Goal: Task Accomplishment & Management: Use online tool/utility

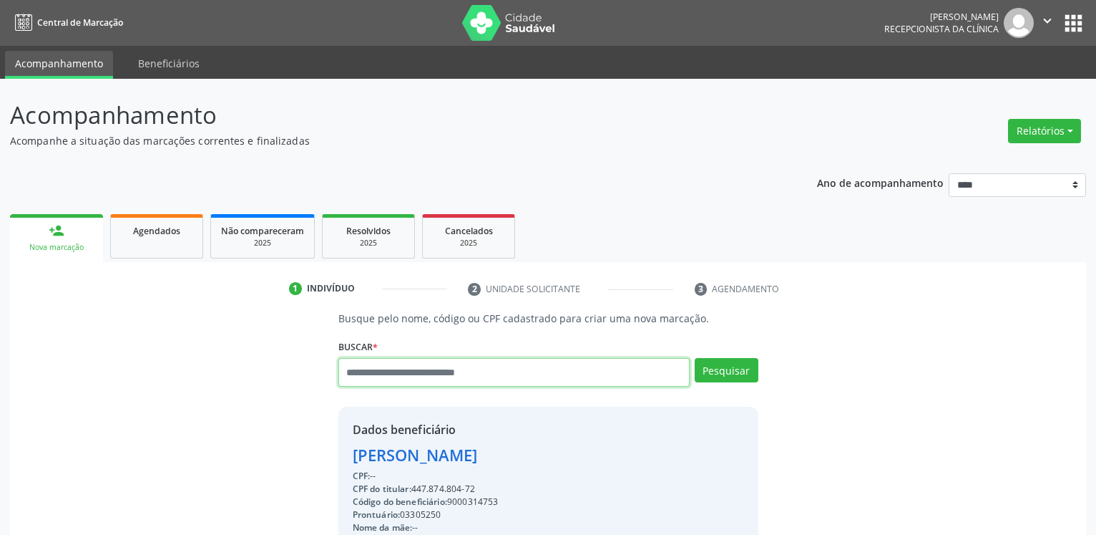
click at [484, 374] on input "text" at bounding box center [513, 372] width 351 height 29
type input "**********"
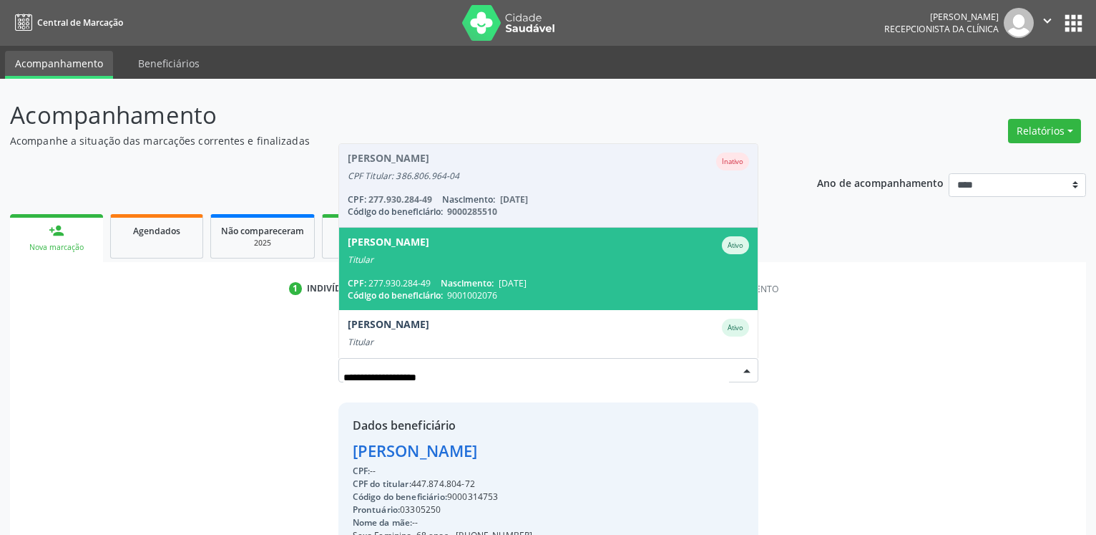
click at [492, 265] on div "Titular" at bounding box center [548, 259] width 401 height 11
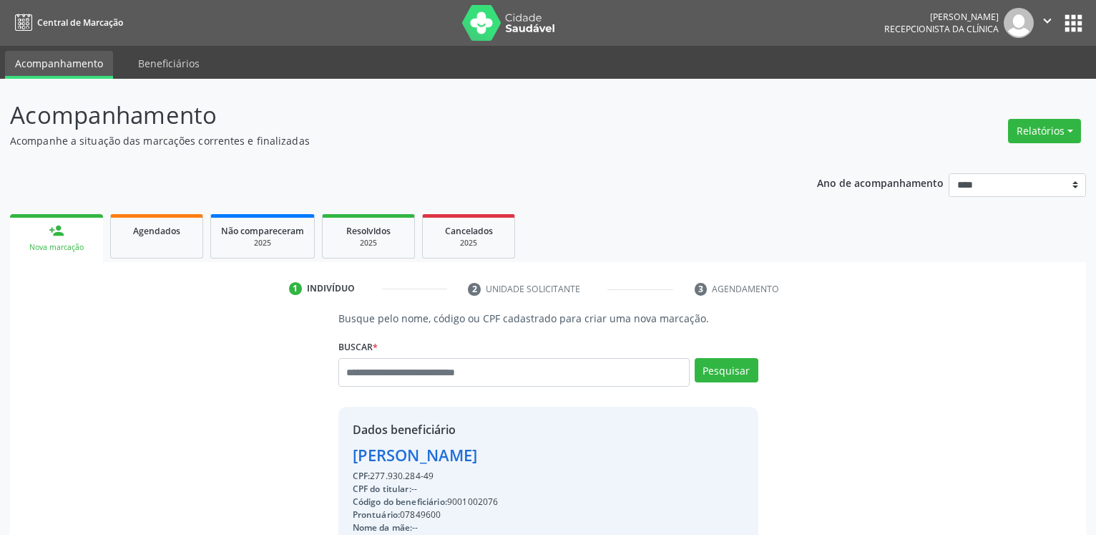
drag, startPoint x: 353, startPoint y: 458, endPoint x: 565, endPoint y: 458, distance: 211.8
click at [565, 458] on div "[PERSON_NAME]" at bounding box center [511, 455] width 317 height 24
copy div "[PERSON_NAME]"
click at [477, 374] on input "text" at bounding box center [513, 372] width 351 height 29
type input "**********"
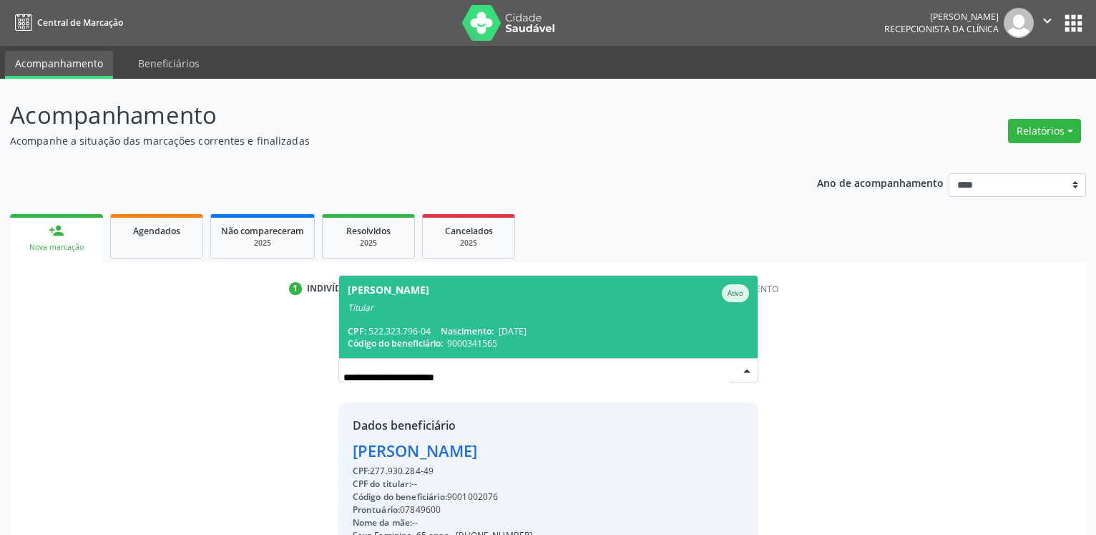
click at [488, 326] on span "Nascimento:" at bounding box center [467, 331] width 53 height 12
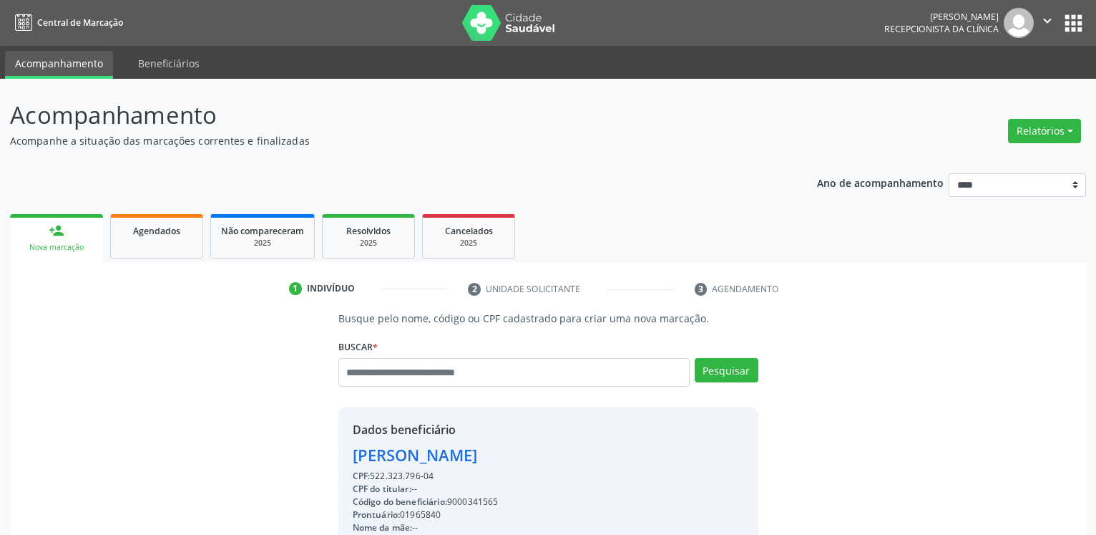
drag, startPoint x: 368, startPoint y: 457, endPoint x: 549, endPoint y: 454, distance: 181.1
click at [549, 454] on div "Dados beneficiário [PERSON_NAME] CPF: 522.323.796-04 CPF do titular: -- Código …" at bounding box center [548, 543] width 420 height 275
copy div "[PERSON_NAME]"
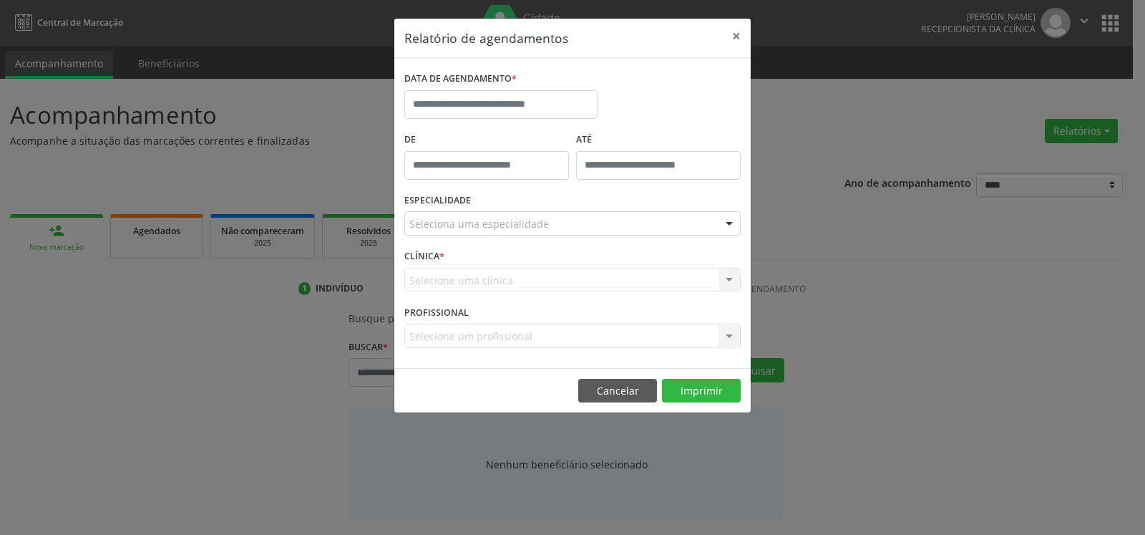
click at [527, 88] on div "DATA DE AGENDAMENTO *" at bounding box center [500, 79] width 193 height 22
click at [528, 101] on input "text" at bounding box center [500, 104] width 193 height 29
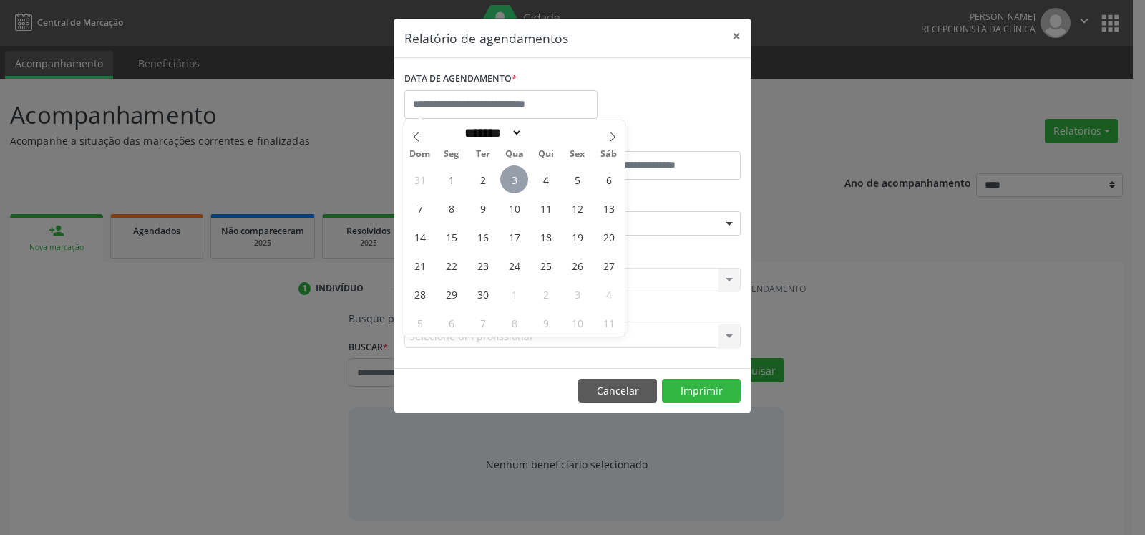
click at [515, 187] on span "3" at bounding box center [514, 179] width 28 height 28
type input "**********"
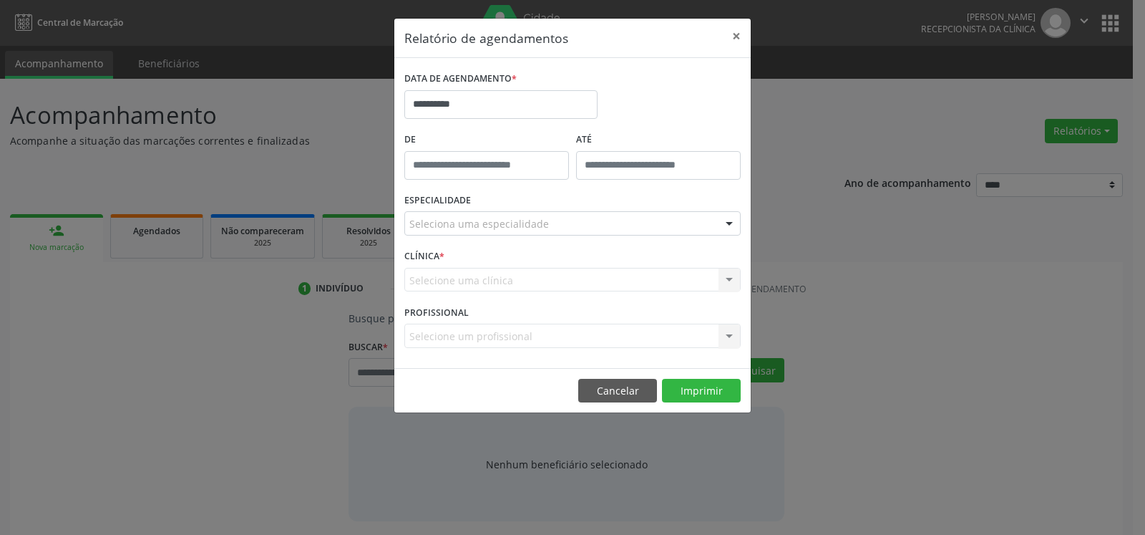
click at [550, 238] on div "ESPECIALIDADE Seleciona uma especialidade Todas as especialidades Alergologia A…" at bounding box center [573, 218] width 344 height 56
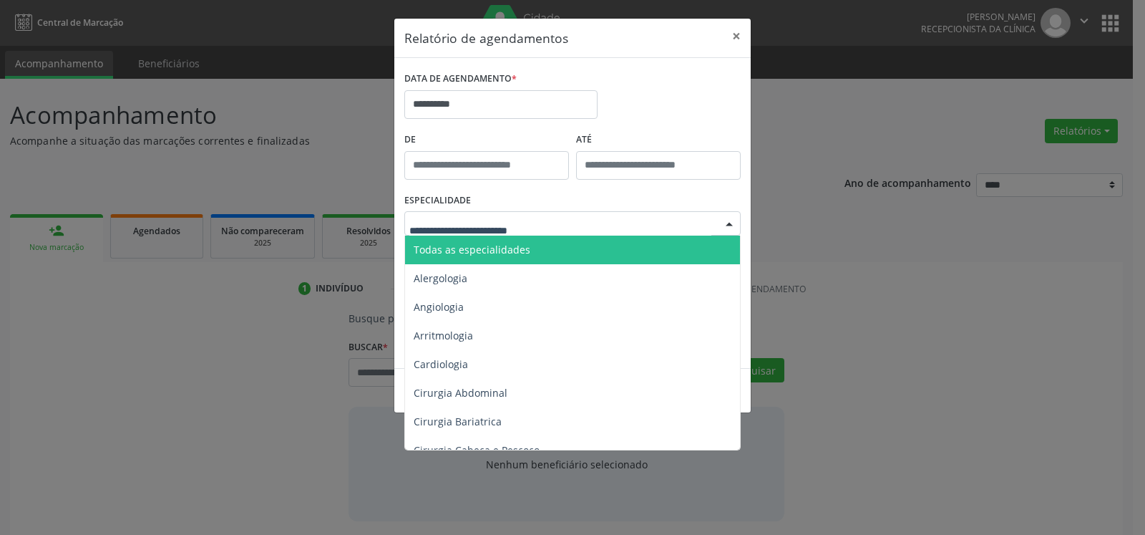
click at [544, 228] on div at bounding box center [572, 223] width 336 height 24
click at [548, 263] on span "Todas as especialidades" at bounding box center [573, 249] width 337 height 29
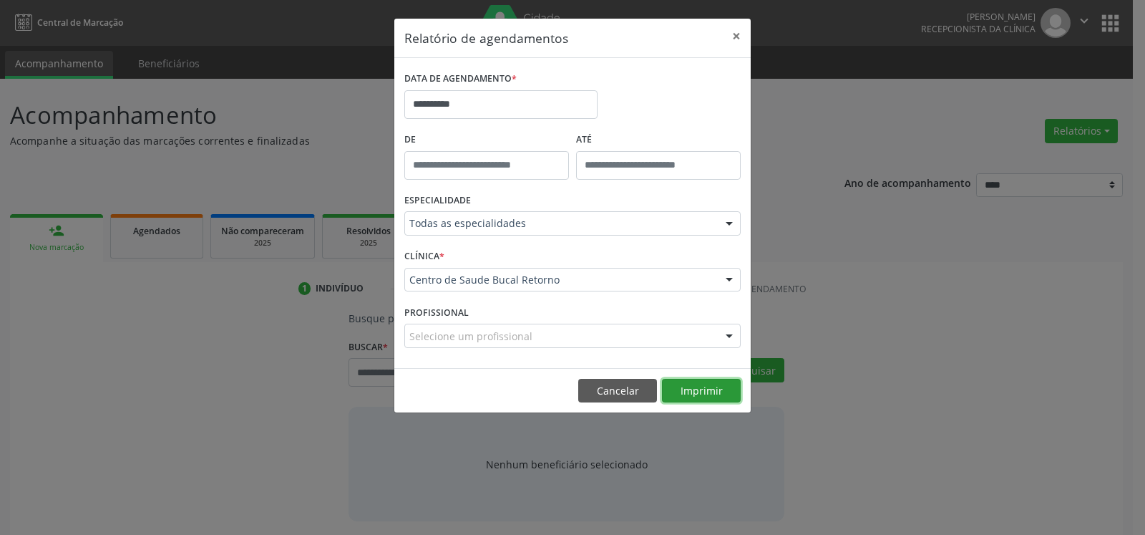
click at [711, 397] on button "Imprimir" at bounding box center [701, 391] width 79 height 24
click at [730, 36] on button "×" at bounding box center [736, 36] width 29 height 35
